Goal: Find specific page/section

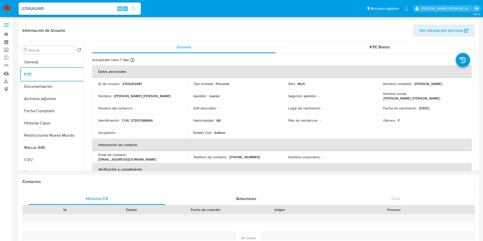
select select "10"
click at [7, 83] on link "Buscador de personas" at bounding box center [30, 81] width 61 height 8
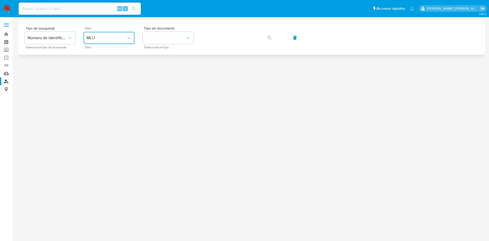
click at [103, 39] on span "MLU" at bounding box center [107, 37] width 40 height 5
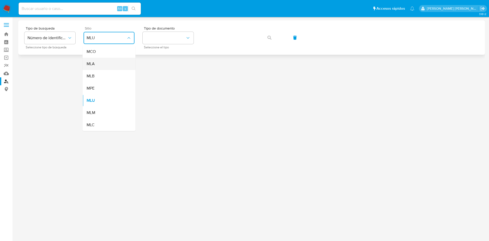
click at [95, 67] on div "MLA" at bounding box center [108, 64] width 42 height 12
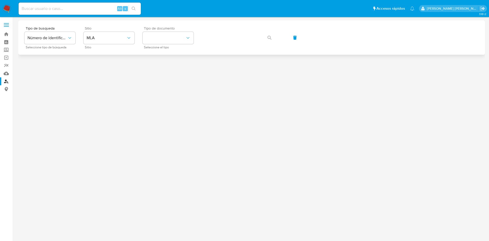
click at [153, 47] on span "Seleccione el tipo" at bounding box center [169, 47] width 51 height 3
click at [153, 41] on button "identificationType" at bounding box center [168, 38] width 51 height 12
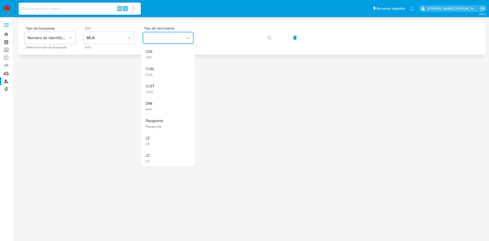
drag, startPoint x: 153, startPoint y: 71, endPoint x: 204, endPoint y: 49, distance: 56.0
click at [153, 70] on span "CUIL" at bounding box center [150, 69] width 9 height 5
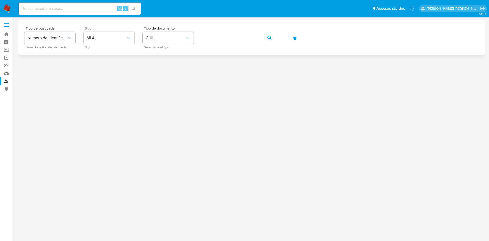
click at [267, 45] on div "Tipo de busqueda Número de identificación Seleccione tipo de búsqueda Sitio MLA…" at bounding box center [251, 38] width 455 height 22
click at [280, 34] on div "Tipo de busqueda Número de identificación Seleccione tipo de búsqueda Sitio MLA…" at bounding box center [251, 38] width 455 height 22
click at [273, 34] on button "button" at bounding box center [269, 38] width 17 height 12
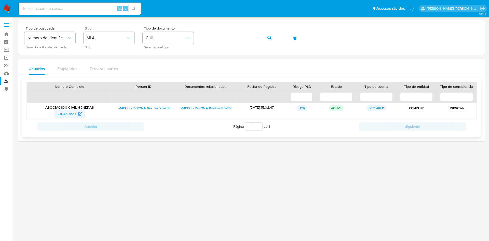
click at [63, 116] on span "2704501917" at bounding box center [66, 114] width 19 height 8
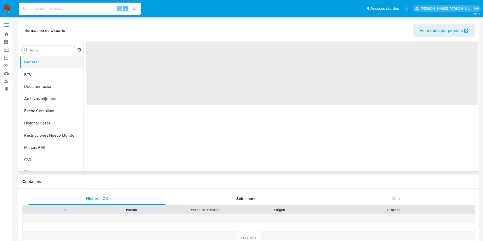
select select "10"
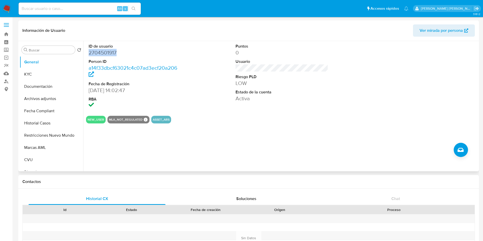
drag, startPoint x: 116, startPoint y: 51, endPoint x: 86, endPoint y: 52, distance: 30.1
click at [86, 52] on div "ID de usuario 2704501917 Person ID a14f33dbcf63021c4c07ad3ecf20a206 Fecha de Re…" at bounding box center [135, 76] width 98 height 71
copy dd "2704501917"
click at [119, 56] on dd "2704501917" at bounding box center [135, 52] width 93 height 7
click at [118, 53] on dd "2704501917" at bounding box center [135, 52] width 93 height 7
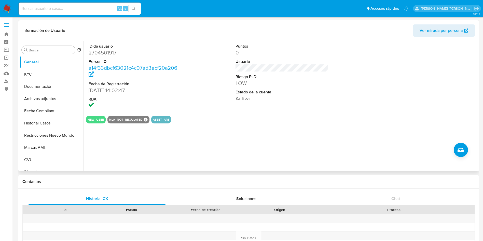
click at [99, 54] on dd "2704501917" at bounding box center [135, 52] width 93 height 7
drag, startPoint x: 89, startPoint y: 51, endPoint x: 116, endPoint y: 52, distance: 26.3
click at [116, 52] on dd "2704501917" at bounding box center [135, 52] width 93 height 7
copy dd "2704501917"
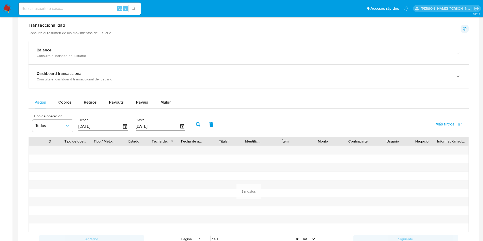
scroll to position [268, 0]
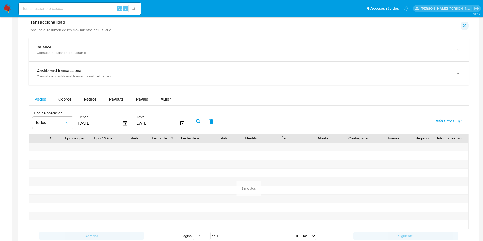
click at [203, 122] on button "button" at bounding box center [198, 121] width 13 height 12
click at [57, 99] on button "Cobros" at bounding box center [64, 99] width 25 height 12
select select "10"
click at [198, 122] on icon "button" at bounding box center [198, 121] width 5 height 5
